Goal: Task Accomplishment & Management: Use online tool/utility

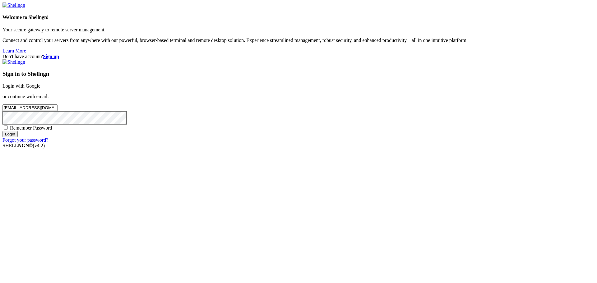
drag, startPoint x: 382, startPoint y: 138, endPoint x: 247, endPoint y: 160, distance: 136.8
click at [256, 143] on div "Don't have account? Sign up Sign in to Shellngn Login with Google or continue w…" at bounding box center [298, 98] width 592 height 89
type input "cha"
drag, startPoint x: 258, startPoint y: 82, endPoint x: 267, endPoint y: 100, distance: 20.6
click at [258, 82] on div "Don't have account? Sign up Sign in to Shellngn Login with Google or continue w…" at bounding box center [298, 98] width 592 height 89
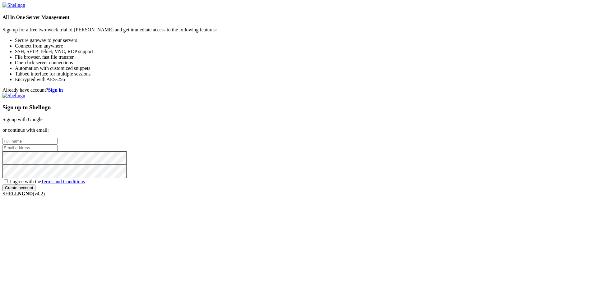
type input "chaseyalon@gmail.com"
click at [381, 148] on div "Sign up to Shellngn Signup with Google or continue with email: chaseyalon@gmail…" at bounding box center [298, 142] width 592 height 98
click at [58, 138] on input "text" at bounding box center [29, 141] width 55 height 7
type input "margret"
type input "c"
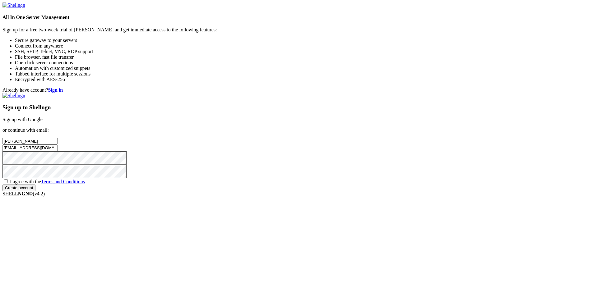
type input "[EMAIL_ADDRESS][DOMAIN_NAME]"
click at [386, 180] on div "Sign up to Shellngn Signup with Google or continue with email: margret 28yalonc…" at bounding box center [298, 142] width 592 height 98
click at [85, 184] on span "I agree with the Terms and Conditions" at bounding box center [47, 181] width 75 height 5
click at [8, 183] on input "I agree with the Terms and Conditions" at bounding box center [6, 181] width 4 height 4
checkbox input "true"
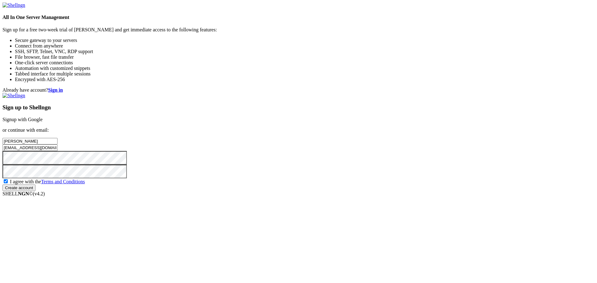
click at [35, 191] on input "Create account" at bounding box center [18, 188] width 33 height 7
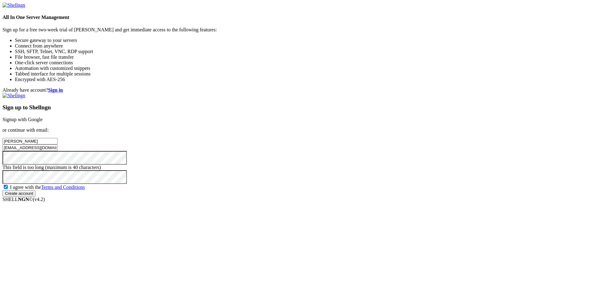
click at [343, 197] on div "Sign up to Shellngn Signup with Google or continue with email: margret 28yalonc…" at bounding box center [298, 145] width 592 height 104
click at [35, 197] on input "Create account" at bounding box center [18, 193] width 33 height 7
click at [256, 174] on div "Already have account? Sign in Sign up to Shellngn Signup with Google or continu…" at bounding box center [298, 141] width 592 height 109
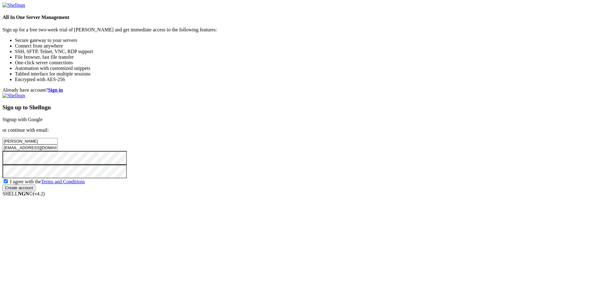
click at [35, 191] on input "Create account" at bounding box center [18, 188] width 33 height 7
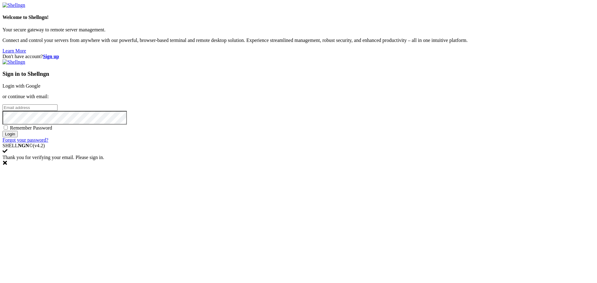
type input "[EMAIL_ADDRESS][DOMAIN_NAME]"
click at [18, 137] on input "Login" at bounding box center [9, 134] width 15 height 7
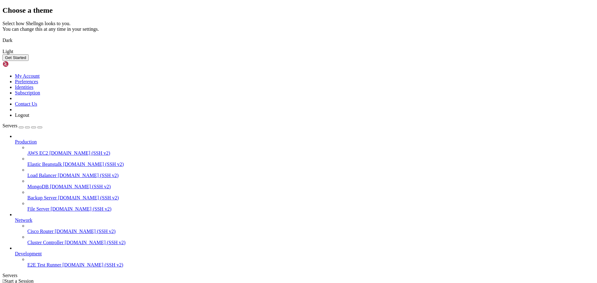
click at [29, 61] on button "Get Started" at bounding box center [15, 57] width 26 height 7
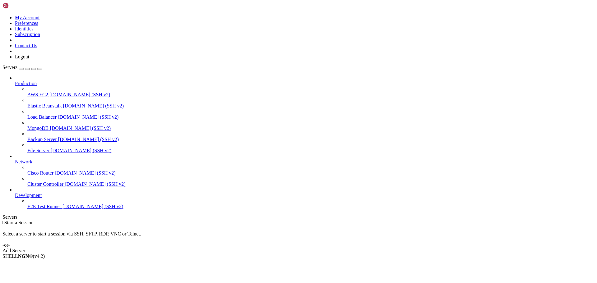
click at [307, 220] on div " Start a Session Select a server to start a session via SSH, SFTP, RDP, VNC or…" at bounding box center [298, 237] width 592 height 34
click at [313, 220] on div " Start a Session Select a server to start a session via SSH, SFTP, RDP, VNC or…" at bounding box center [298, 237] width 592 height 34
click at [323, 248] on link "Add Server" at bounding box center [298, 251] width 592 height 6
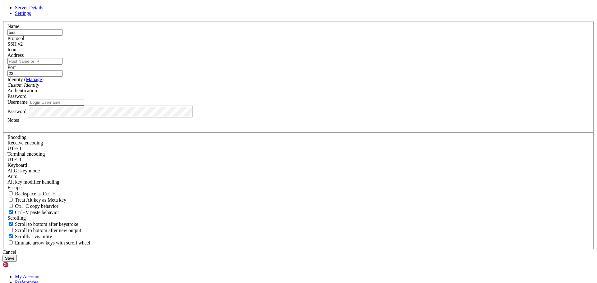
type input "test"
click at [62, 65] on input "Address" at bounding box center [34, 61] width 55 height 7
type input "[DOMAIN_NAME]"
click at [62, 77] on input "22" at bounding box center [34, 73] width 55 height 7
type input "222"
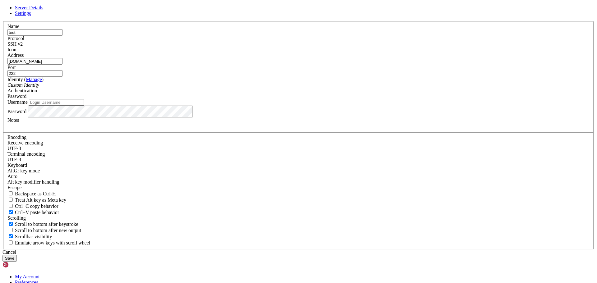
click at [26, 114] on label "Password" at bounding box center [16, 111] width 19 height 5
click at [84, 106] on input "Username" at bounding box center [56, 102] width 55 height 7
type input "root"
click at [17, 255] on button "Save" at bounding box center [9, 258] width 14 height 7
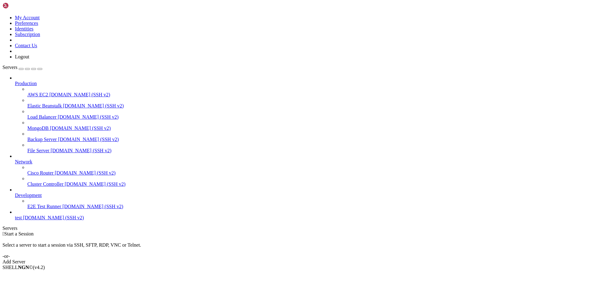
click at [30, 220] on span "[DOMAIN_NAME] (SSH v2)" at bounding box center [53, 217] width 61 height 5
click at [57, 220] on span "[DOMAIN_NAME] (SSH v2)" at bounding box center [53, 217] width 61 height 5
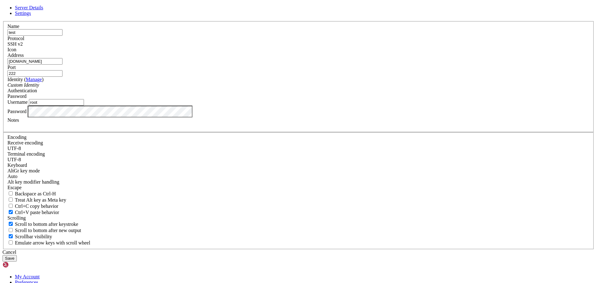
click at [62, 65] on input "[DOMAIN_NAME]" at bounding box center [34, 61] width 55 height 7
paste input "[TECHNICAL_ID]"
type input "[TECHNICAL_ID]"
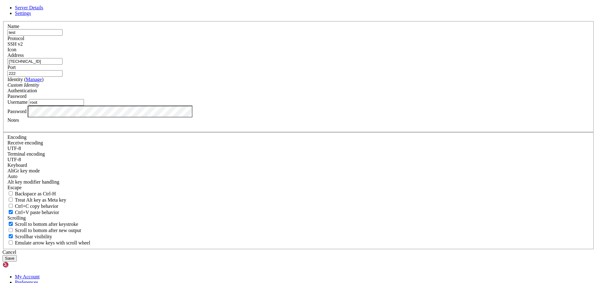
click at [17, 255] on button "Save" at bounding box center [9, 258] width 14 height 7
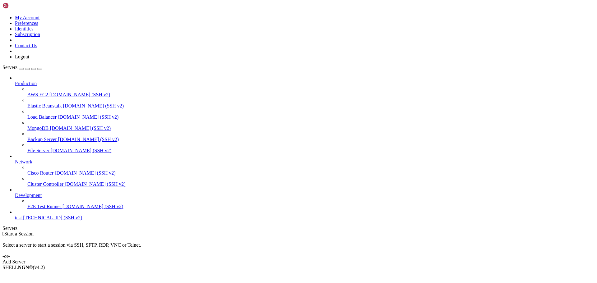
click at [22, 220] on span "test" at bounding box center [18, 217] width 7 height 5
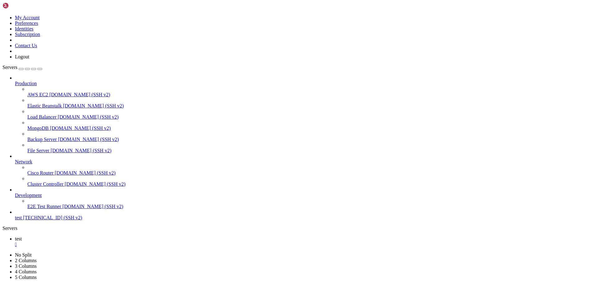
drag, startPoint x: 364, startPoint y: 396, endPoint x: 164, endPoint y: 372, distance: 201.1
click at [38, 221] on link "test 71.187.140.191 (SSH v2)" at bounding box center [305, 218] width 580 height 6
click at [35, 220] on span "[TECHNICAL_ID] (SSH v2)" at bounding box center [52, 217] width 59 height 5
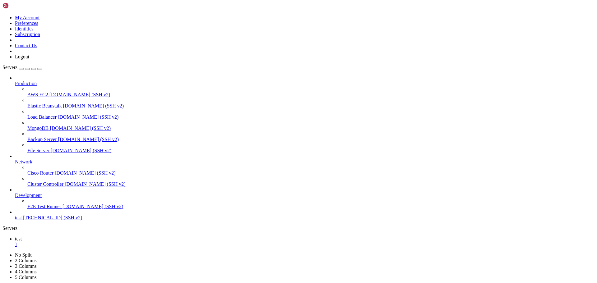
click at [35, 220] on span "[TECHNICAL_ID] (SSH v2)" at bounding box center [52, 217] width 59 height 5
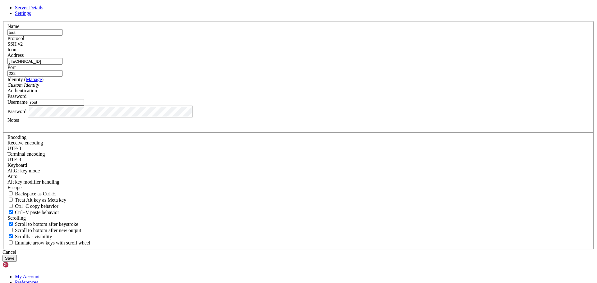
click at [62, 77] on input "222" at bounding box center [34, 73] width 55 height 7
type input "223"
click at [17, 255] on button "Save" at bounding box center [9, 258] width 14 height 7
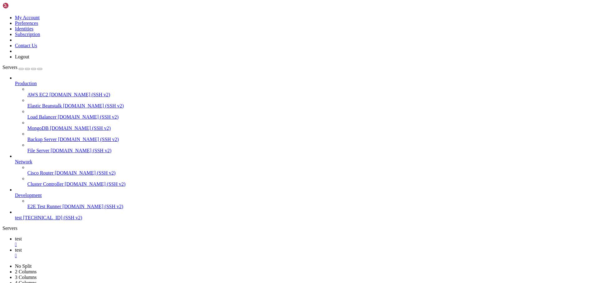
click at [55, 220] on span "[TECHNICAL_ID] (SSH v2)" at bounding box center [52, 217] width 59 height 5
click at [22, 247] on span "test" at bounding box center [18, 249] width 7 height 5
click at [131, 253] on div "" at bounding box center [305, 256] width 580 height 6
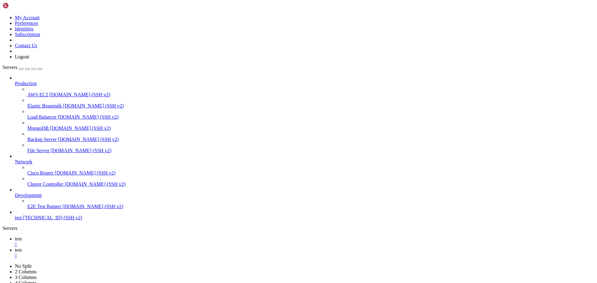
click at [103, 236] on link "test " at bounding box center [305, 241] width 580 height 11
click at [101, 242] on div "" at bounding box center [305, 245] width 580 height 6
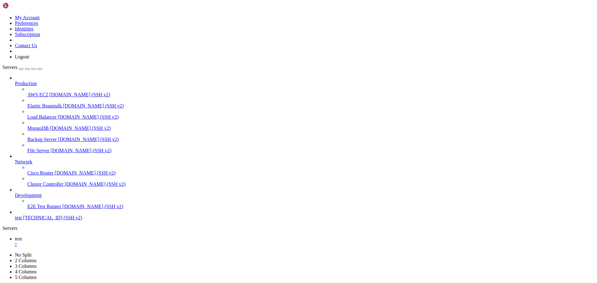
drag, startPoint x: 99, startPoint y: 414, endPoint x: 132, endPoint y: 414, distance: 32.7
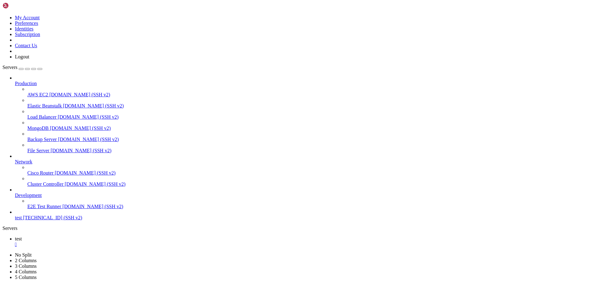
scroll to position [270, 0]
